Goal: Entertainment & Leisure: Consume media (video, audio)

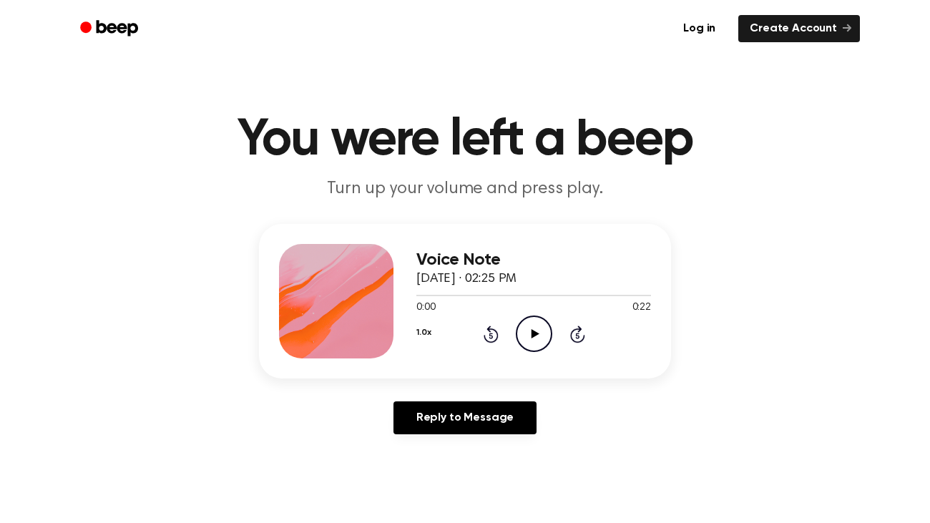
click at [536, 327] on icon "Play Audio" at bounding box center [534, 334] width 36 height 36
click at [547, 338] on icon "Play Audio" at bounding box center [534, 334] width 36 height 36
click at [537, 326] on icon "Play Audio" at bounding box center [534, 334] width 36 height 36
click at [527, 342] on icon "Play Audio" at bounding box center [534, 334] width 36 height 36
click at [526, 328] on icon "Play Audio" at bounding box center [534, 334] width 36 height 36
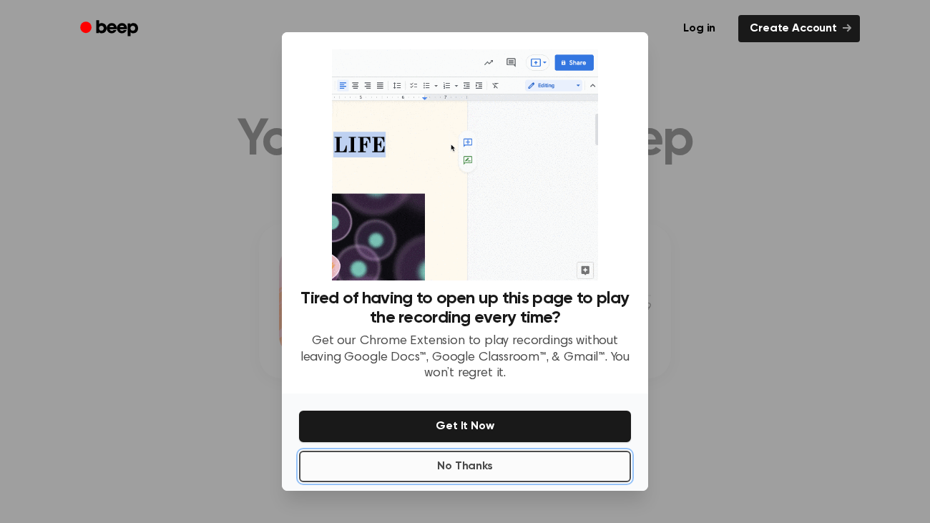
click at [485, 457] on button "No Thanks" at bounding box center [465, 466] width 332 height 31
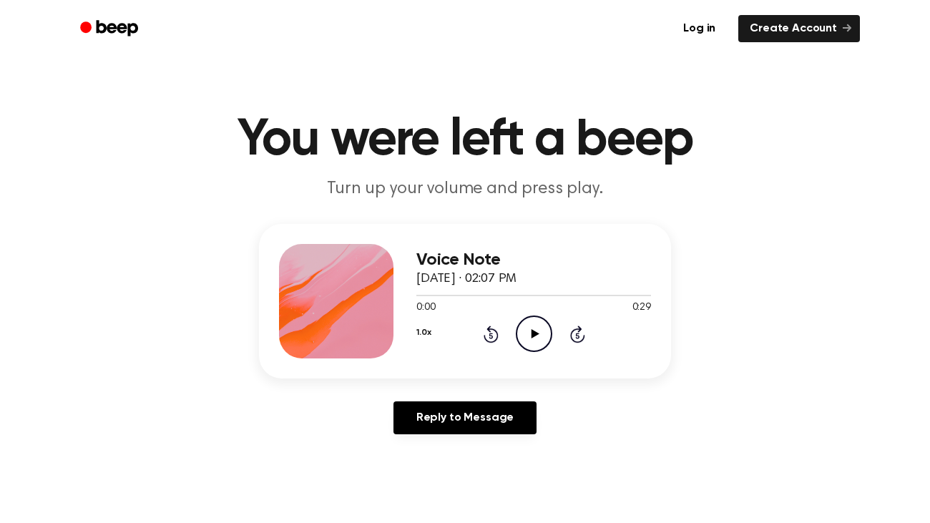
click at [530, 341] on icon "Play Audio" at bounding box center [534, 334] width 36 height 36
click at [542, 330] on icon "Play Audio" at bounding box center [534, 334] width 36 height 36
click at [540, 329] on icon "Play Audio" at bounding box center [534, 334] width 36 height 36
click at [531, 328] on icon "Play Audio" at bounding box center [534, 334] width 36 height 36
click at [531, 328] on icon "Pause Audio" at bounding box center [534, 334] width 36 height 36
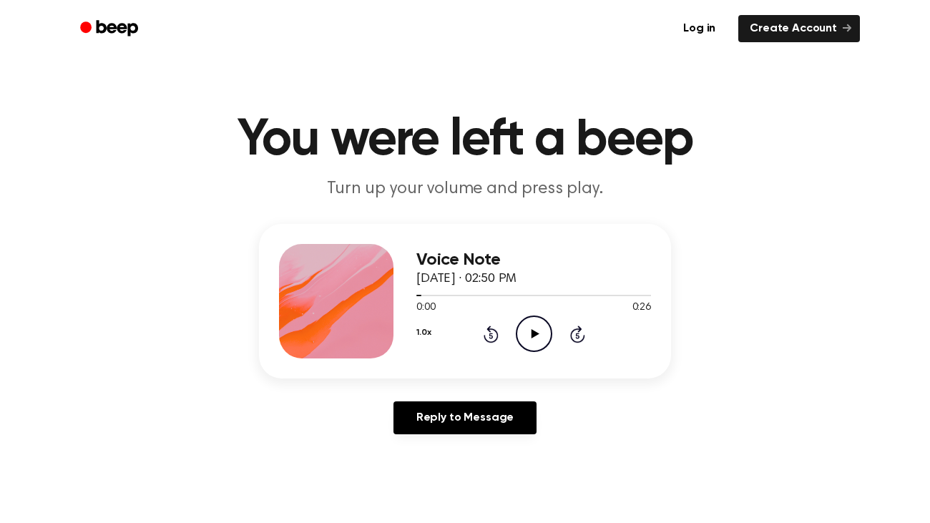
click at [532, 328] on icon "Play Audio" at bounding box center [534, 334] width 36 height 36
click at [530, 336] on icon "Pause Audio" at bounding box center [534, 334] width 36 height 36
drag, startPoint x: 480, startPoint y: 296, endPoint x: 389, endPoint y: 303, distance: 91.2
click at [389, 303] on div "Voice Note January 9, 2025 · 02:50 PM 0:08 0:26 Your browser does not support t…" at bounding box center [465, 301] width 412 height 155
click at [471, 288] on div "Voice Note January 9, 2025 · 02:50 PM" at bounding box center [534, 269] width 235 height 39
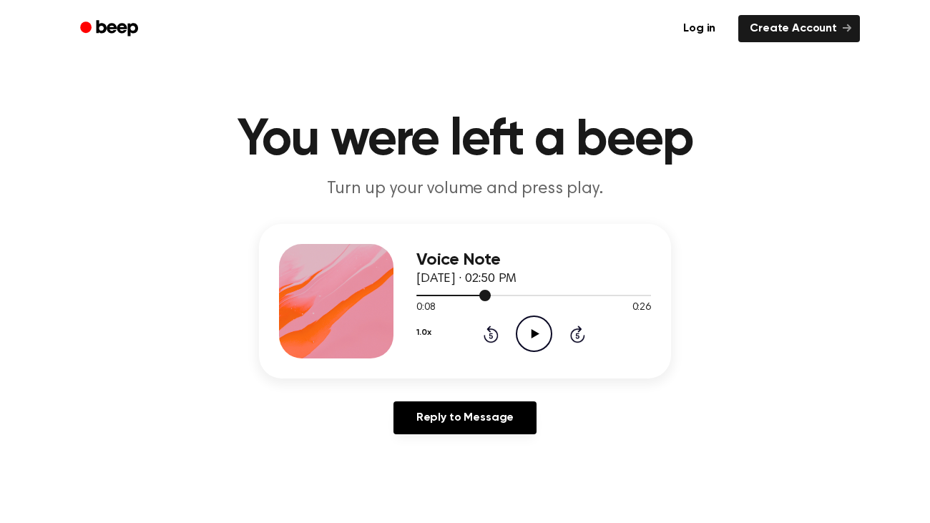
click at [461, 295] on div at bounding box center [454, 295] width 74 height 1
click at [421, 295] on div at bounding box center [439, 295] width 44 height 1
click at [537, 329] on icon "Play Audio" at bounding box center [534, 334] width 36 height 36
drag, startPoint x: 470, startPoint y: 293, endPoint x: 396, endPoint y: 313, distance: 77.3
click at [396, 313] on div "Voice Note January 9, 2025 · 02:50 PM 0:13 0:26 Your browser does not support t…" at bounding box center [465, 301] width 412 height 155
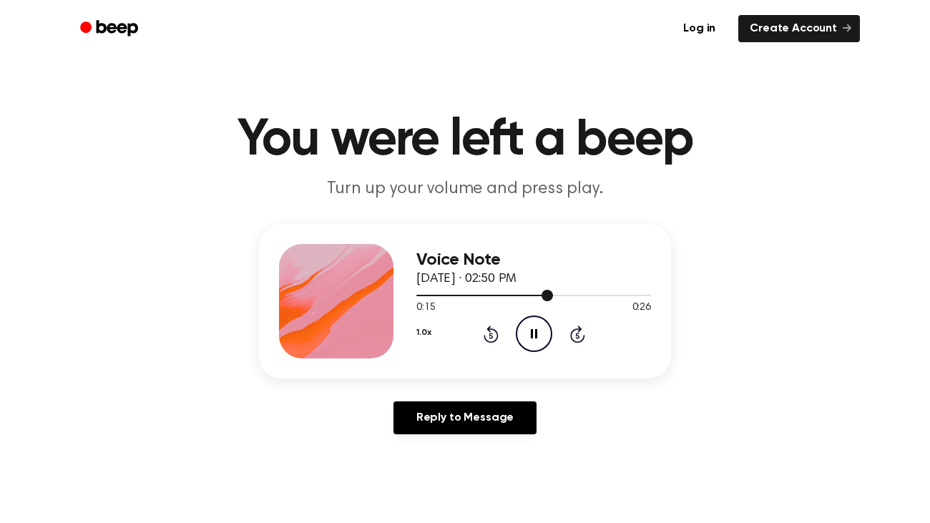
click at [422, 296] on div at bounding box center [534, 294] width 235 height 11
click at [540, 332] on icon "Pause Audio" at bounding box center [534, 334] width 36 height 36
click at [540, 332] on icon "Play Audio" at bounding box center [534, 334] width 36 height 36
click at [534, 331] on icon "Pause Audio" at bounding box center [534, 334] width 36 height 36
click at [534, 331] on icon "Play Audio" at bounding box center [534, 334] width 36 height 36
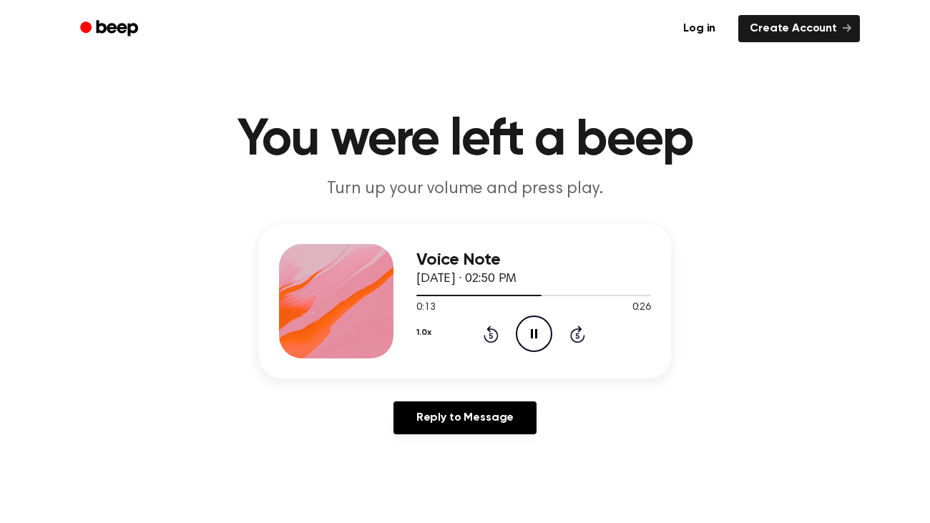
click at [534, 331] on icon "Pause Audio" at bounding box center [534, 334] width 36 height 36
click at [530, 334] on icon "Play Audio" at bounding box center [534, 334] width 36 height 36
click at [547, 334] on icon "Play Audio" at bounding box center [534, 334] width 36 height 36
click at [532, 336] on icon at bounding box center [535, 333] width 8 height 9
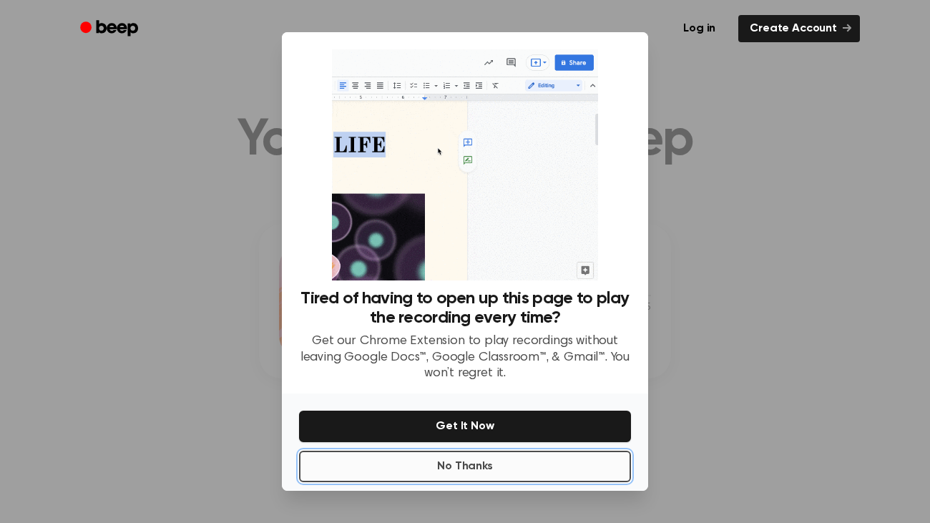
click at [507, 464] on button "No Thanks" at bounding box center [465, 466] width 332 height 31
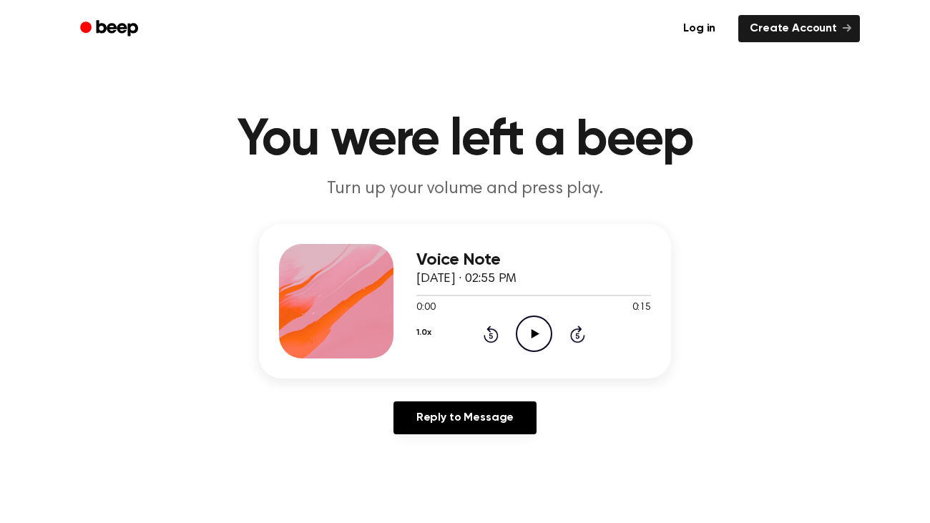
click at [543, 340] on icon "Play Audio" at bounding box center [534, 334] width 36 height 36
drag, startPoint x: 558, startPoint y: 294, endPoint x: 465, endPoint y: 301, distance: 92.6
click at [465, 301] on div "0:13 0:15 Your browser does not support the [object Object] element." at bounding box center [534, 302] width 235 height 26
click at [445, 295] on div at bounding box center [529, 295] width 224 height 1
click at [430, 296] on div at bounding box center [534, 295] width 235 height 1
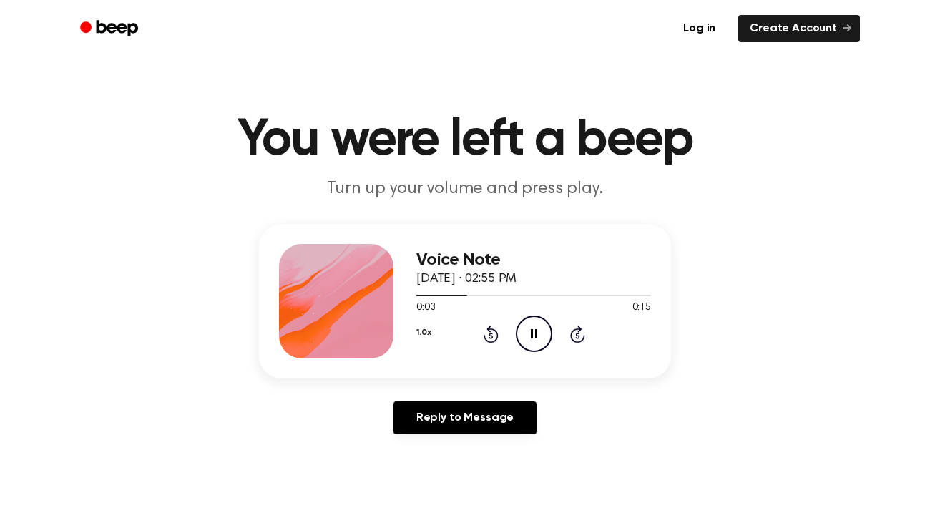
click at [535, 331] on icon at bounding box center [534, 333] width 6 height 9
click at [529, 331] on icon "Play Audio" at bounding box center [534, 334] width 36 height 36
